Goal: Transaction & Acquisition: Purchase product/service

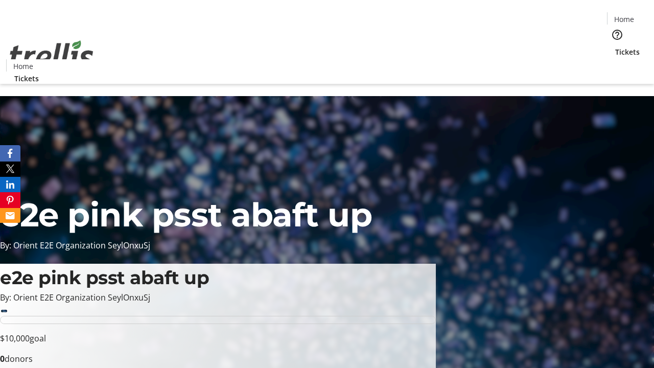
click at [616, 47] on span "Tickets" at bounding box center [628, 52] width 25 height 11
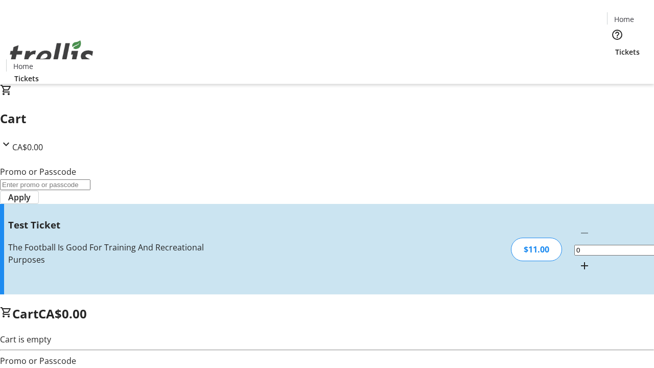
click at [579, 260] on mat-icon "Increment by one" at bounding box center [585, 266] width 12 height 12
type input "1"
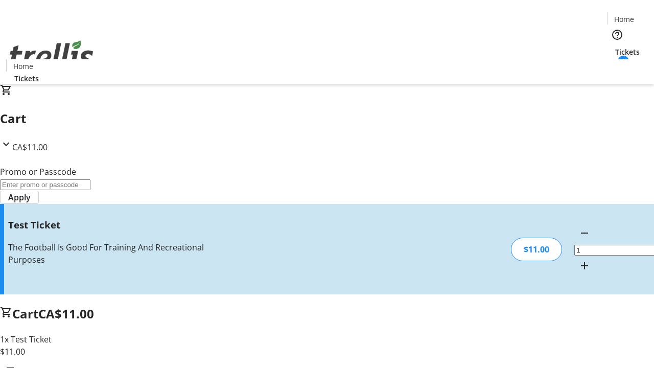
type input "UNLOCK"
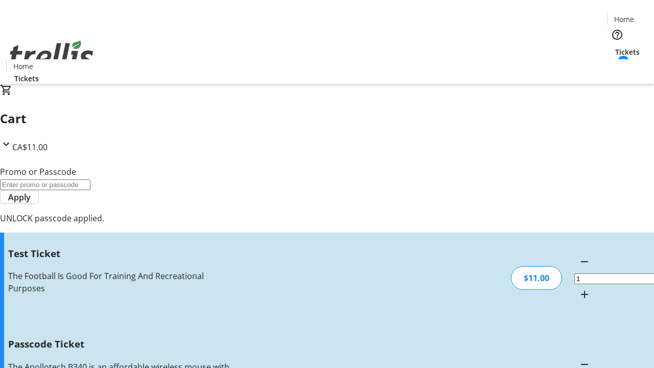
type input "5"
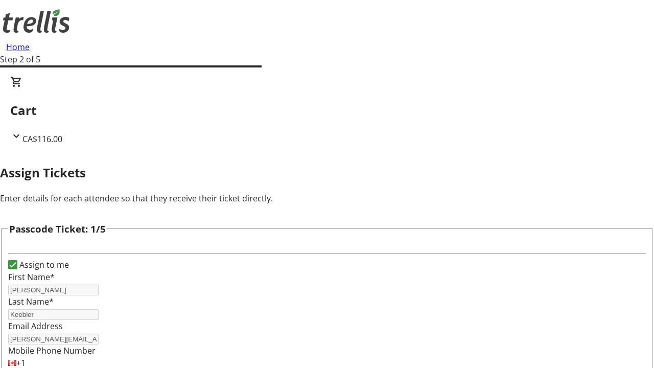
type input "[PERSON_NAME]"
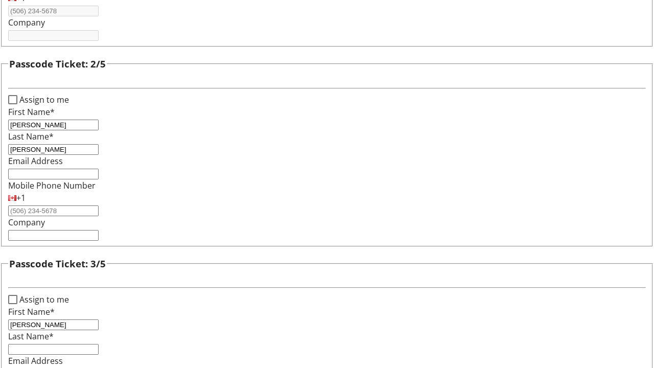
type input "[PERSON_NAME]"
type input "Samara"
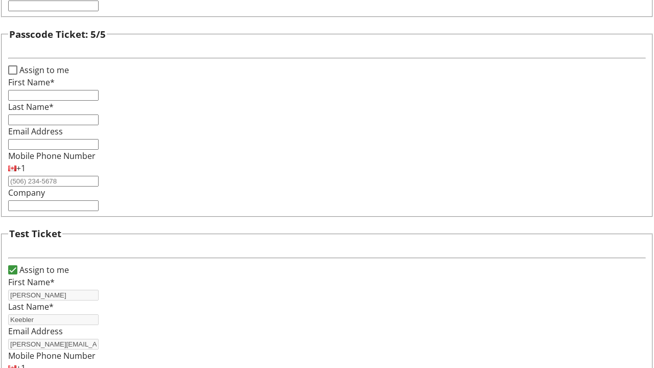
type input "[PERSON_NAME]"
click at [17, 75] on input "Assign to me" at bounding box center [12, 69] width 9 height 9
checkbox input "true"
type input "[PERSON_NAME]"
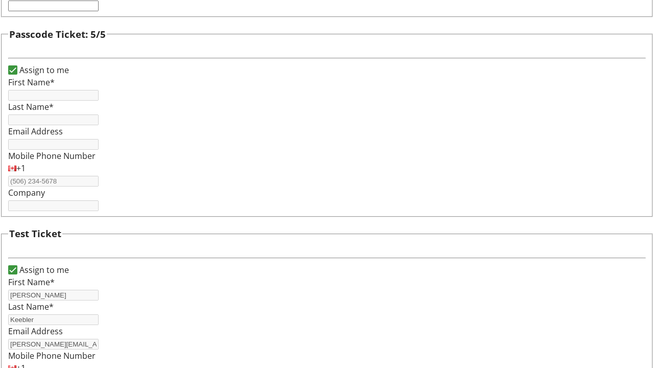
type input "Keebler"
type input "[PERSON_NAME][EMAIL_ADDRESS][DOMAIN_NAME]"
